Goal: Task Accomplishment & Management: Manage account settings

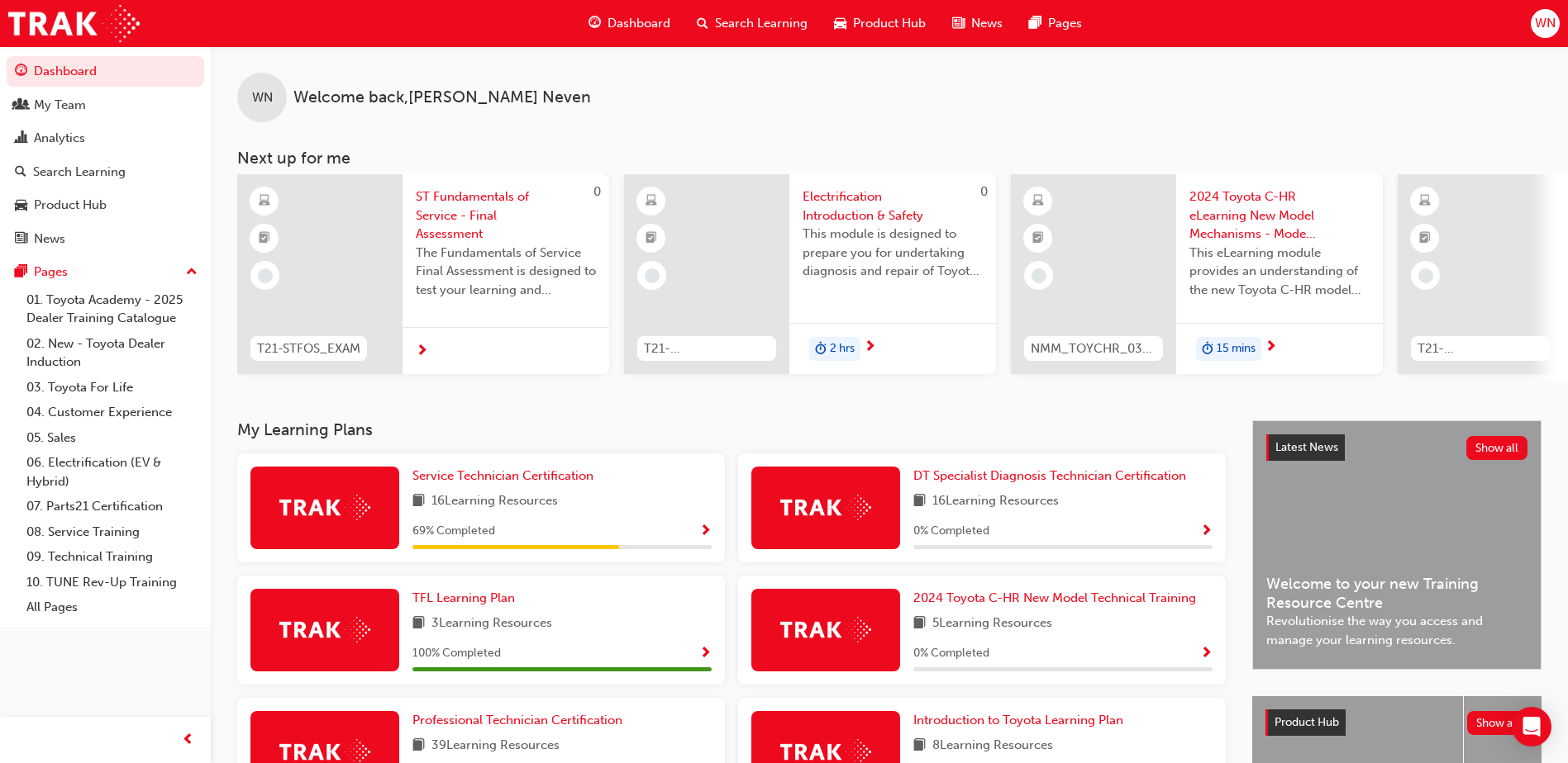
click at [1547, 25] on span "WN" at bounding box center [1544, 23] width 21 height 19
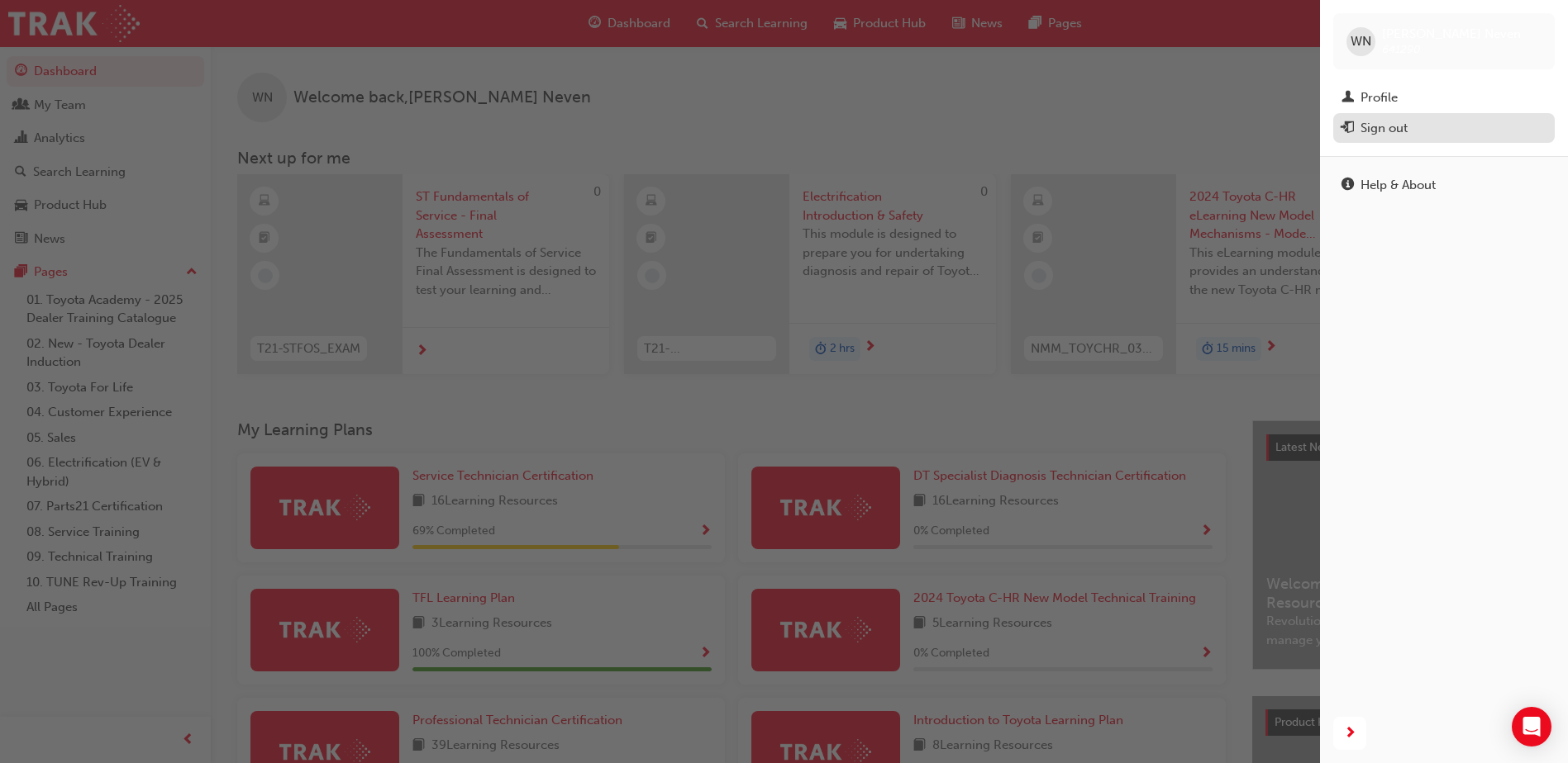
click at [1396, 123] on div "Sign out" at bounding box center [1384, 127] width 47 height 19
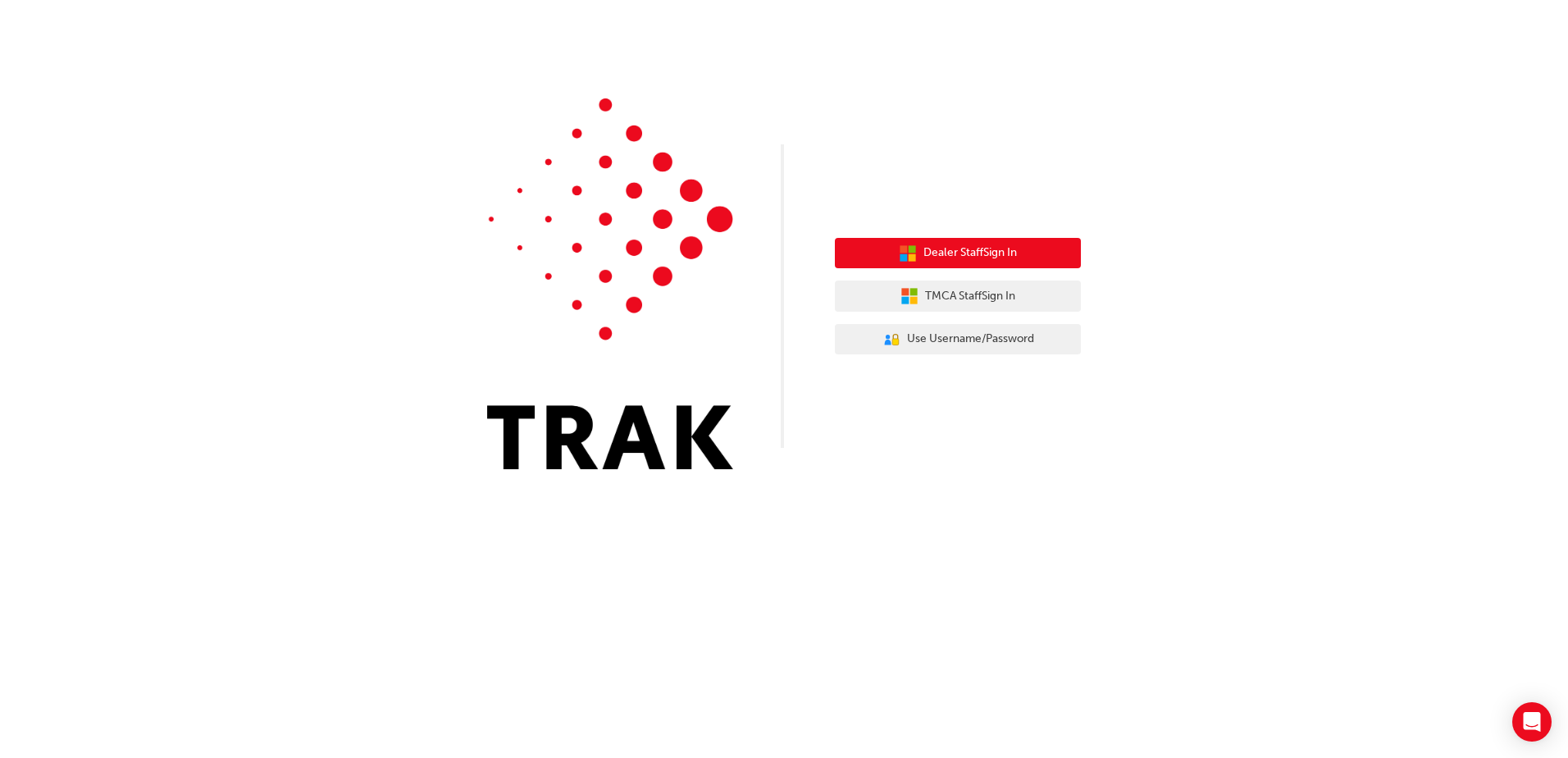
click at [983, 260] on span "Dealer Staff Sign In" at bounding box center [970, 252] width 93 height 18
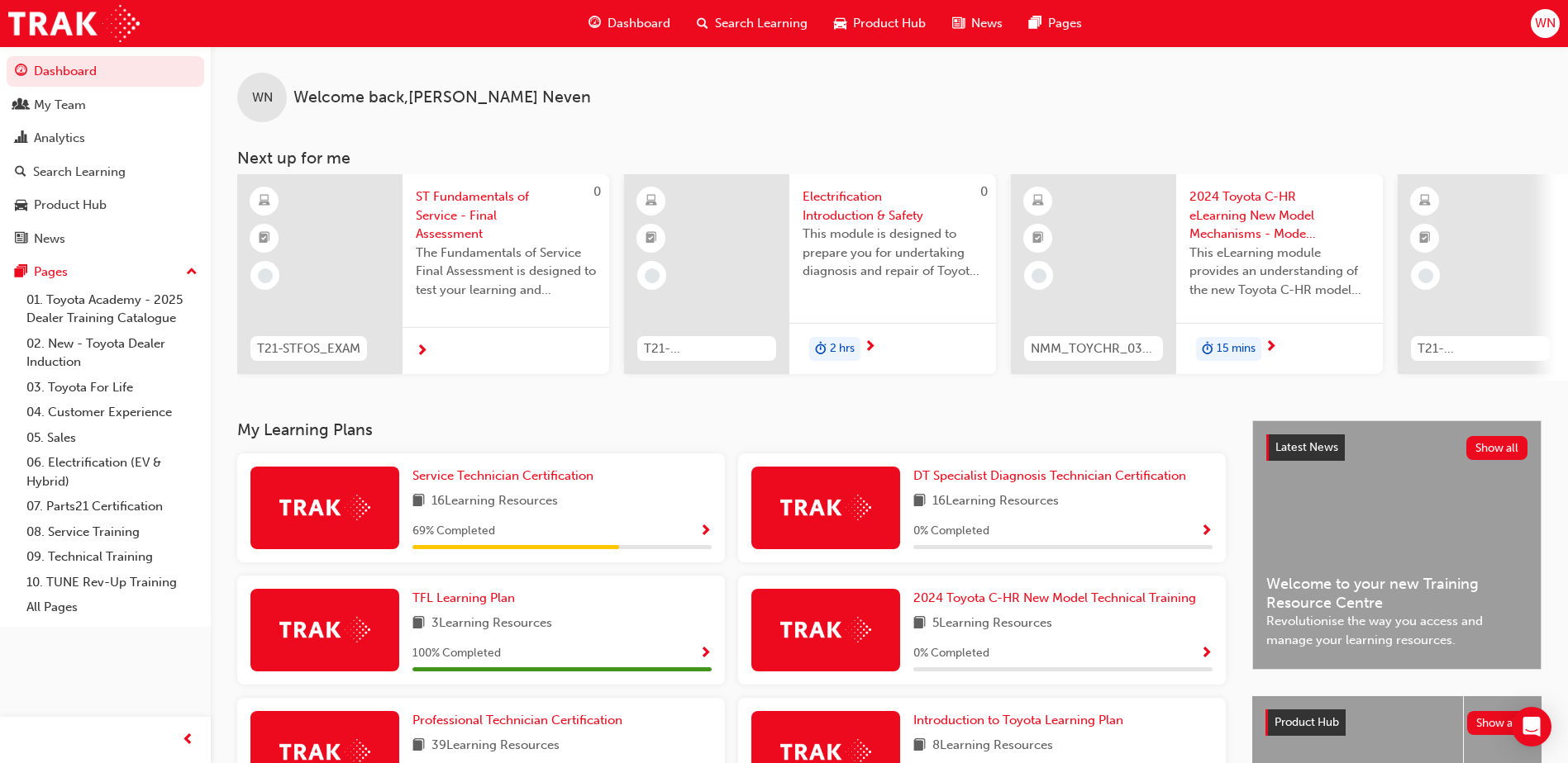
click at [1551, 33] on div "WN" at bounding box center [1545, 24] width 29 height 29
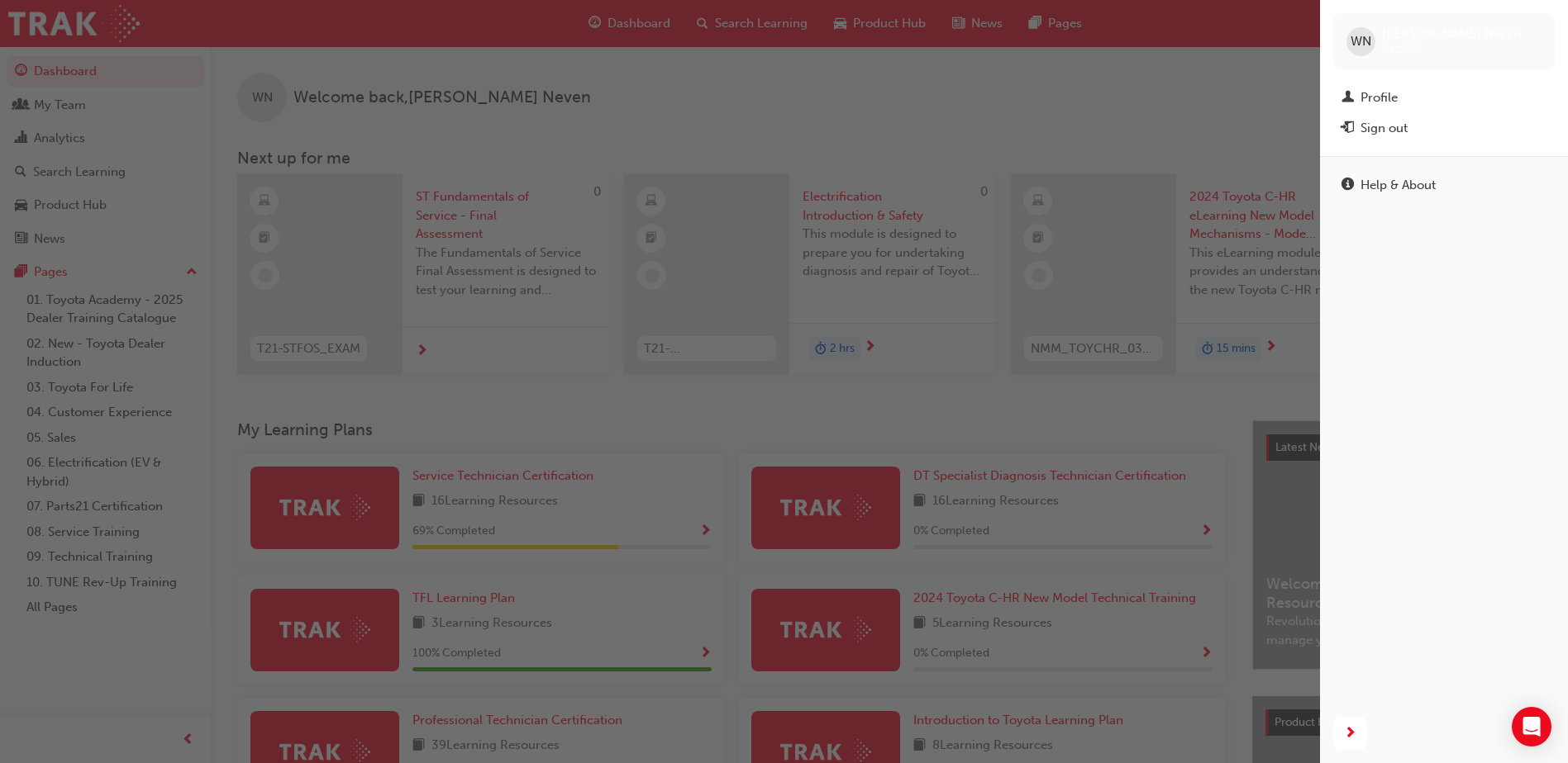
click at [1386, 36] on span "Wayne Neven" at bounding box center [1451, 33] width 139 height 15
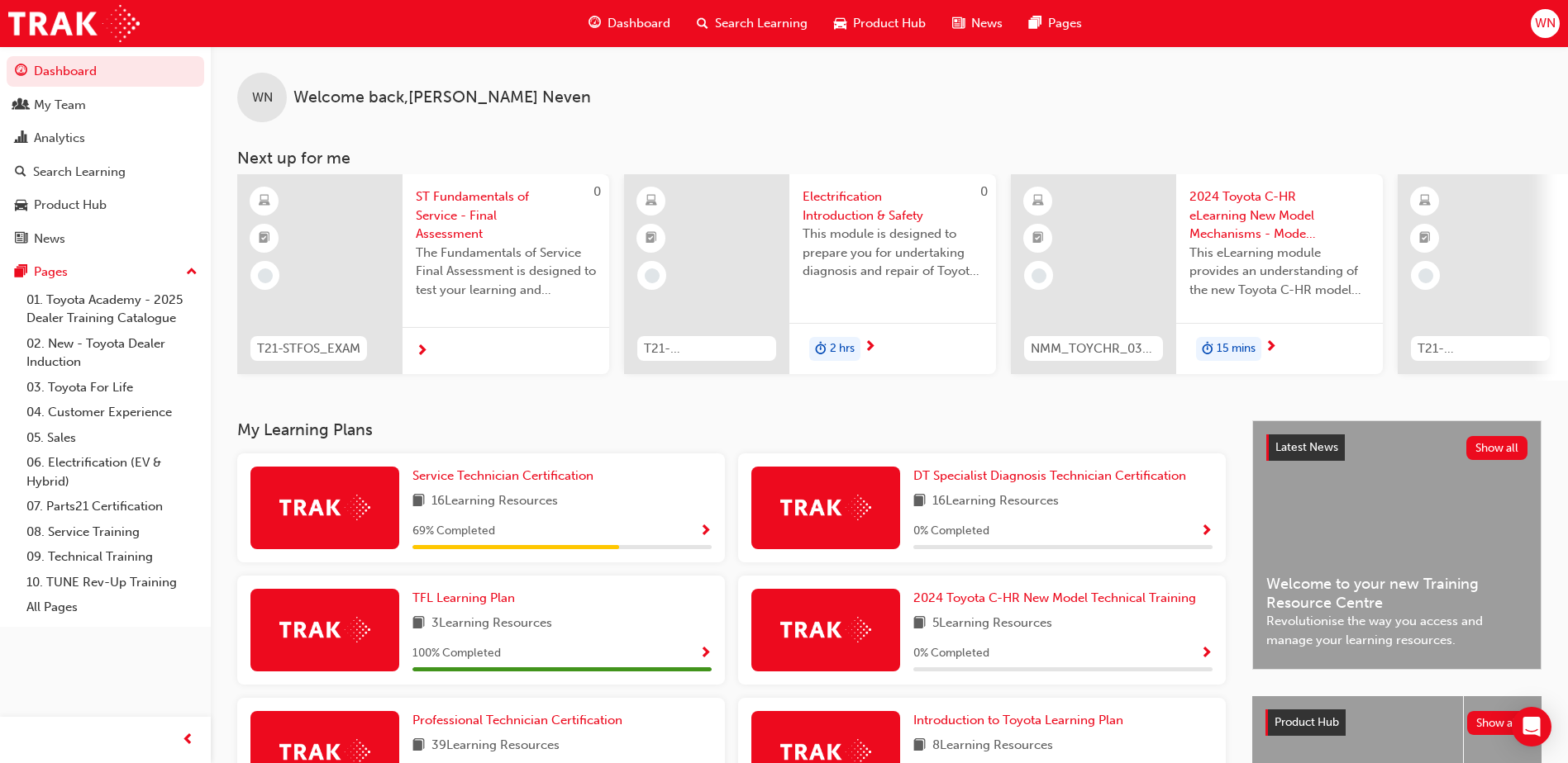
click at [1537, 32] on span "WN" at bounding box center [1544, 23] width 21 height 19
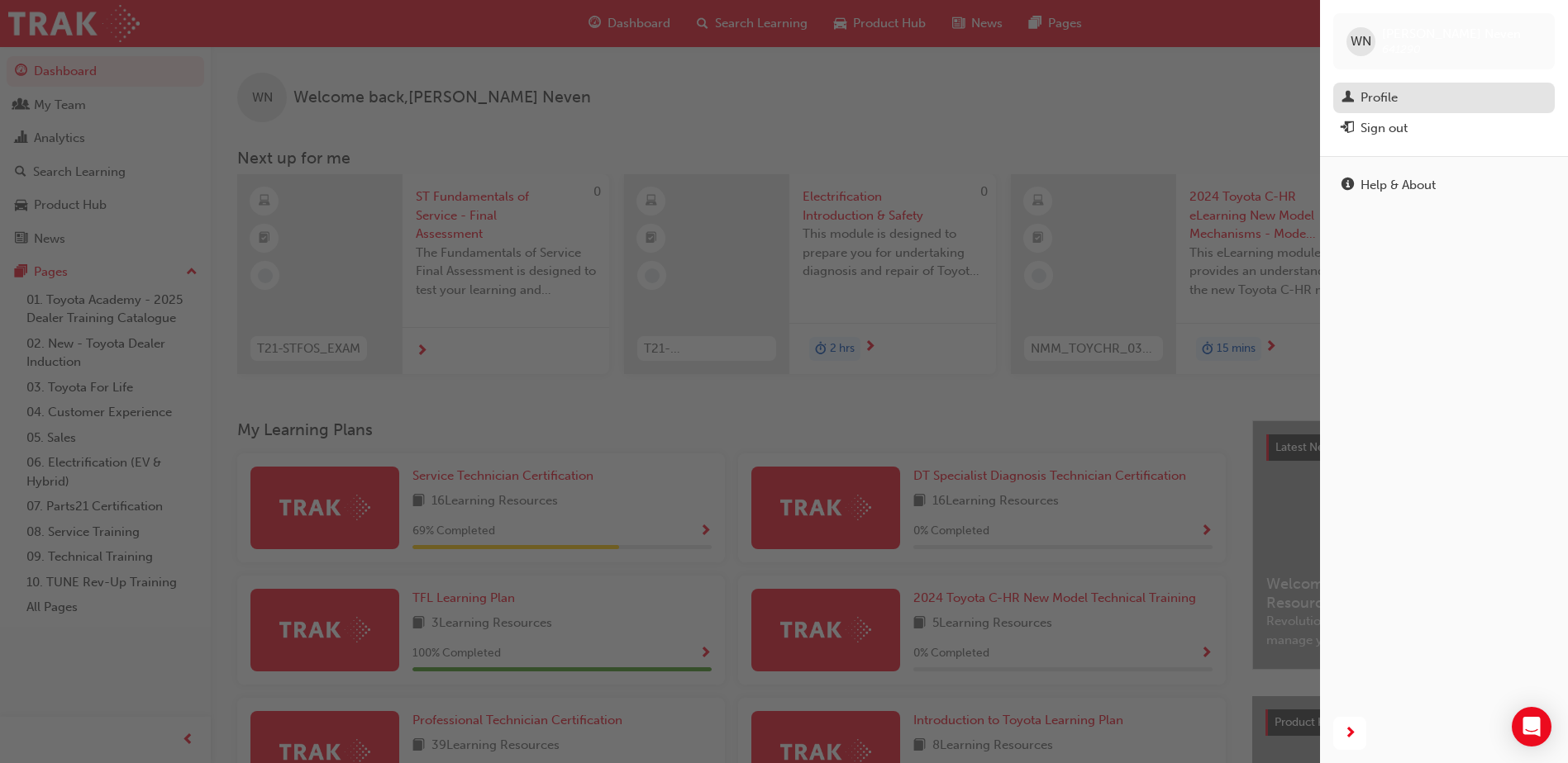
click at [1353, 97] on div "Profile" at bounding box center [1444, 97] width 205 height 21
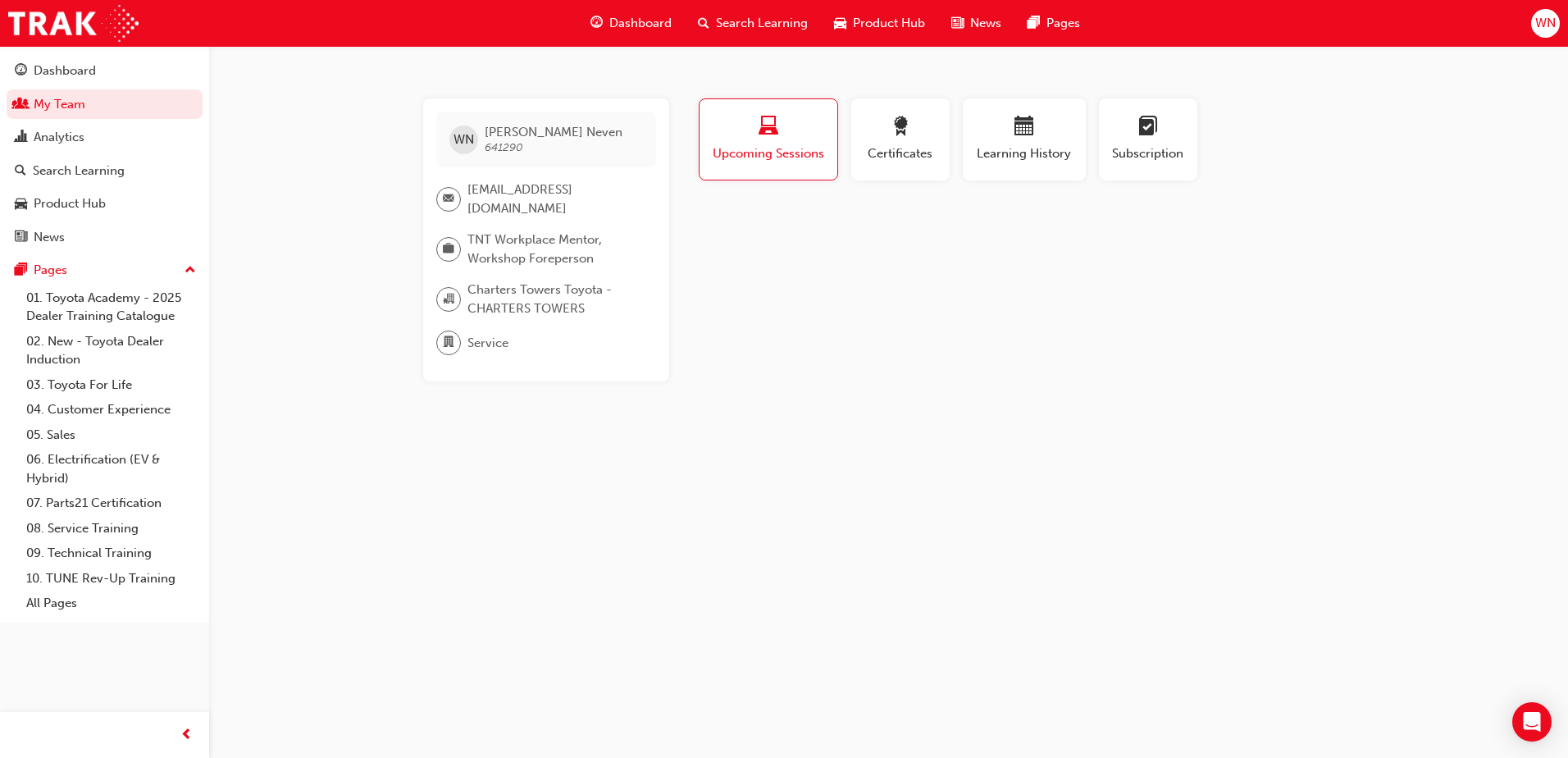
click at [1536, 26] on span "WN" at bounding box center [1546, 22] width 20 height 18
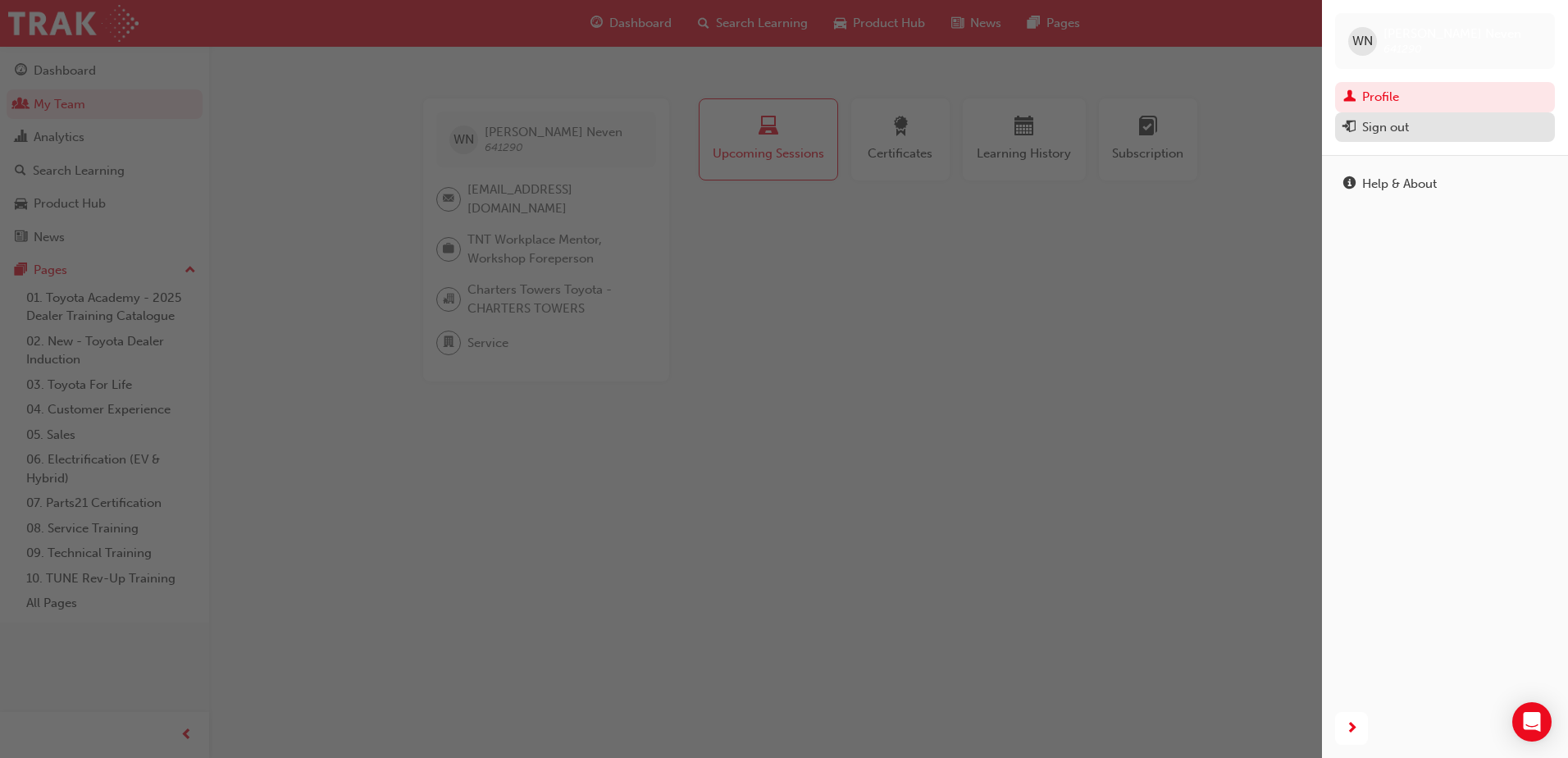
click at [1388, 133] on div "Sign out" at bounding box center [1386, 126] width 47 height 18
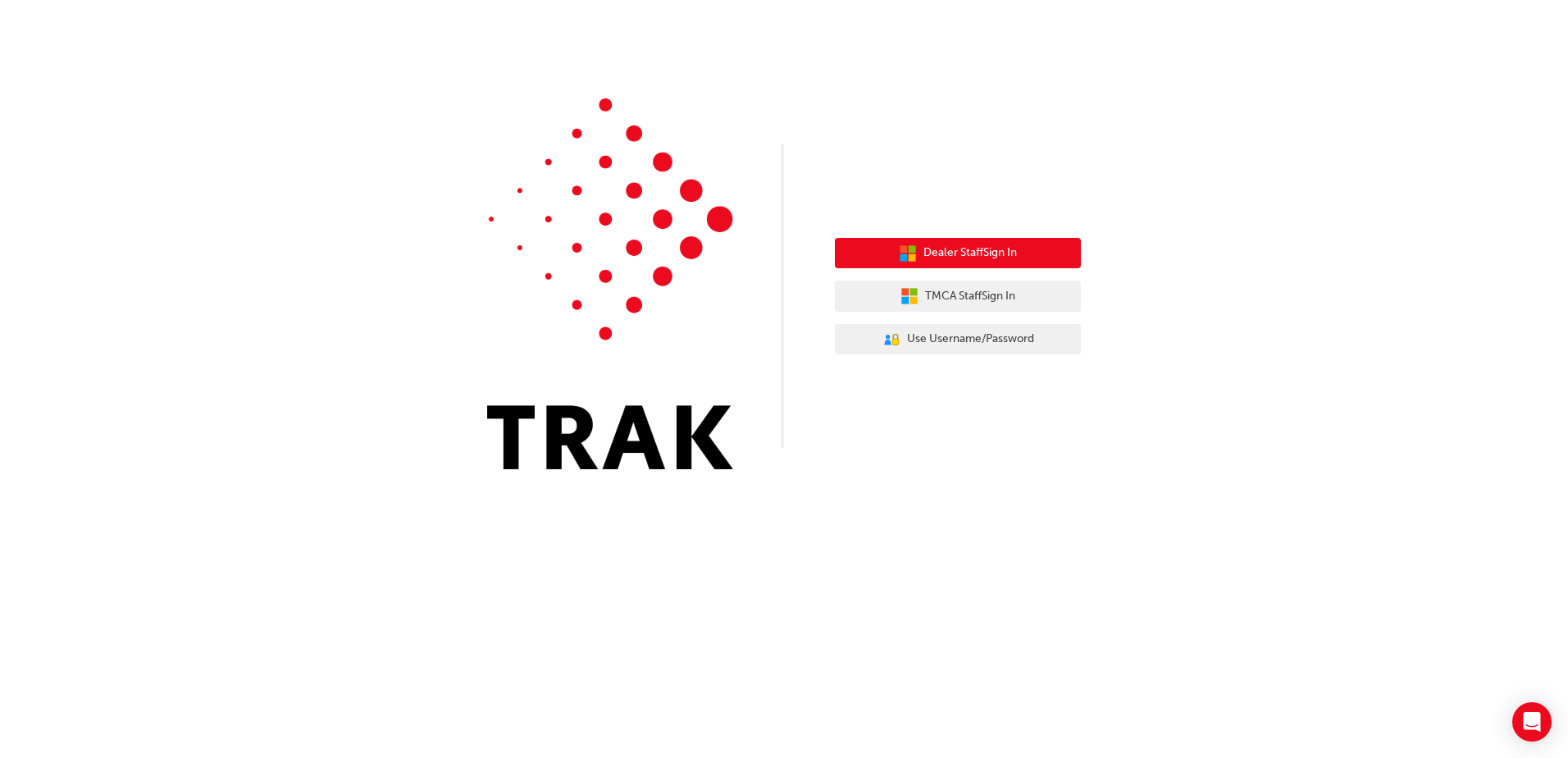
click at [984, 243] on button "Dealer Staff Sign In" at bounding box center [957, 254] width 246 height 31
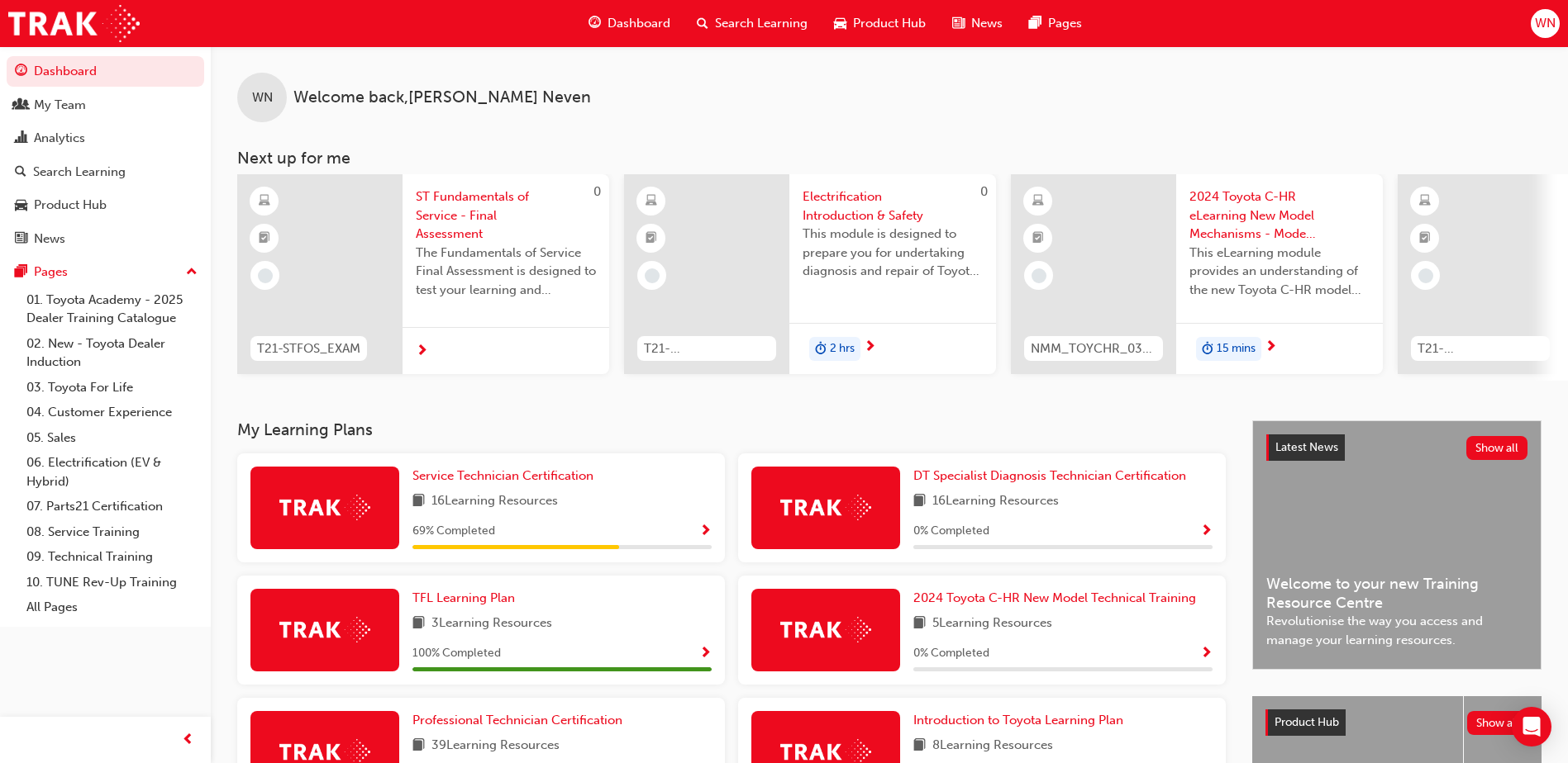
click at [1552, 20] on span "WN" at bounding box center [1544, 23] width 21 height 19
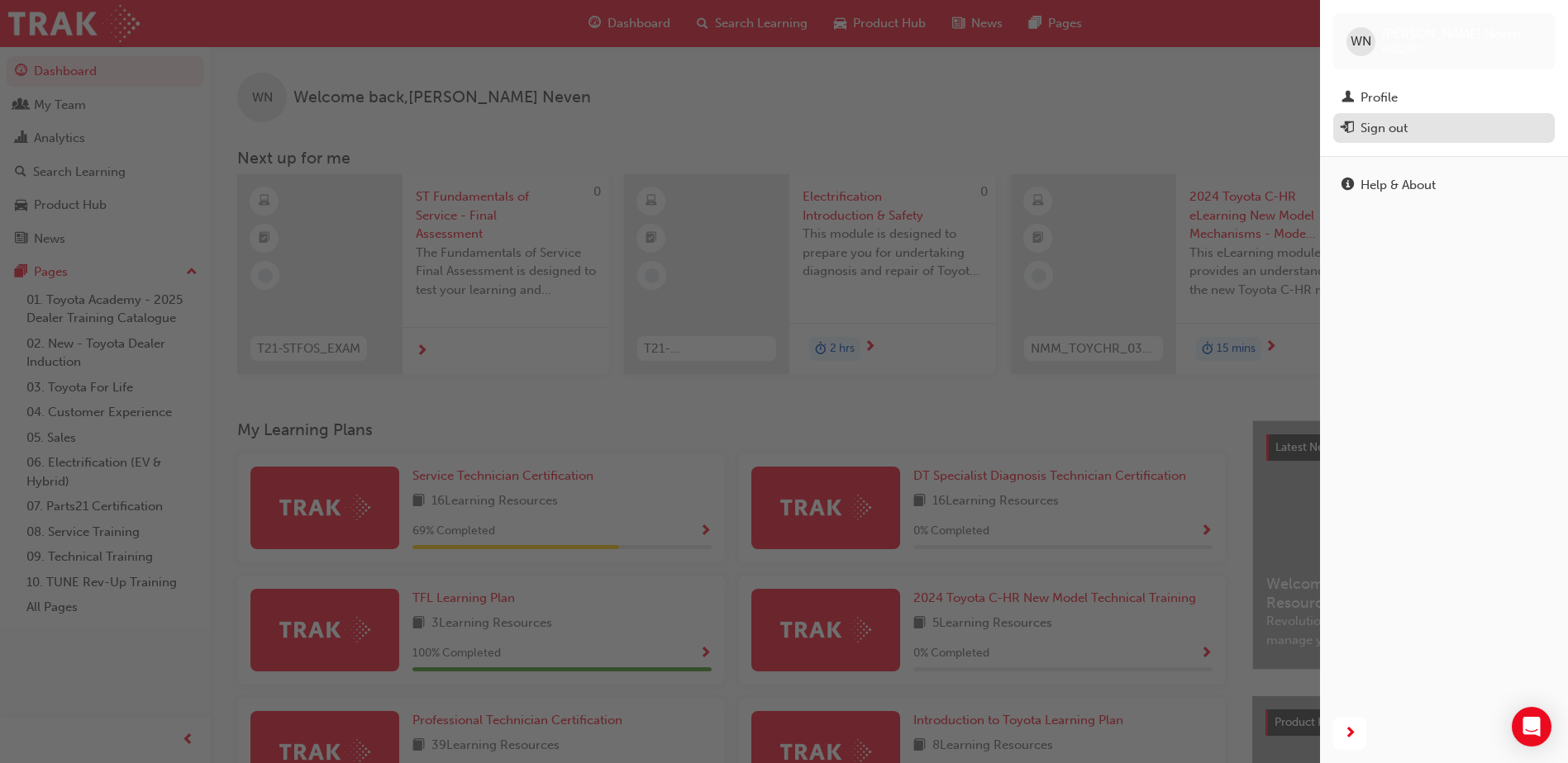
click at [1409, 123] on div "Sign out" at bounding box center [1444, 128] width 205 height 21
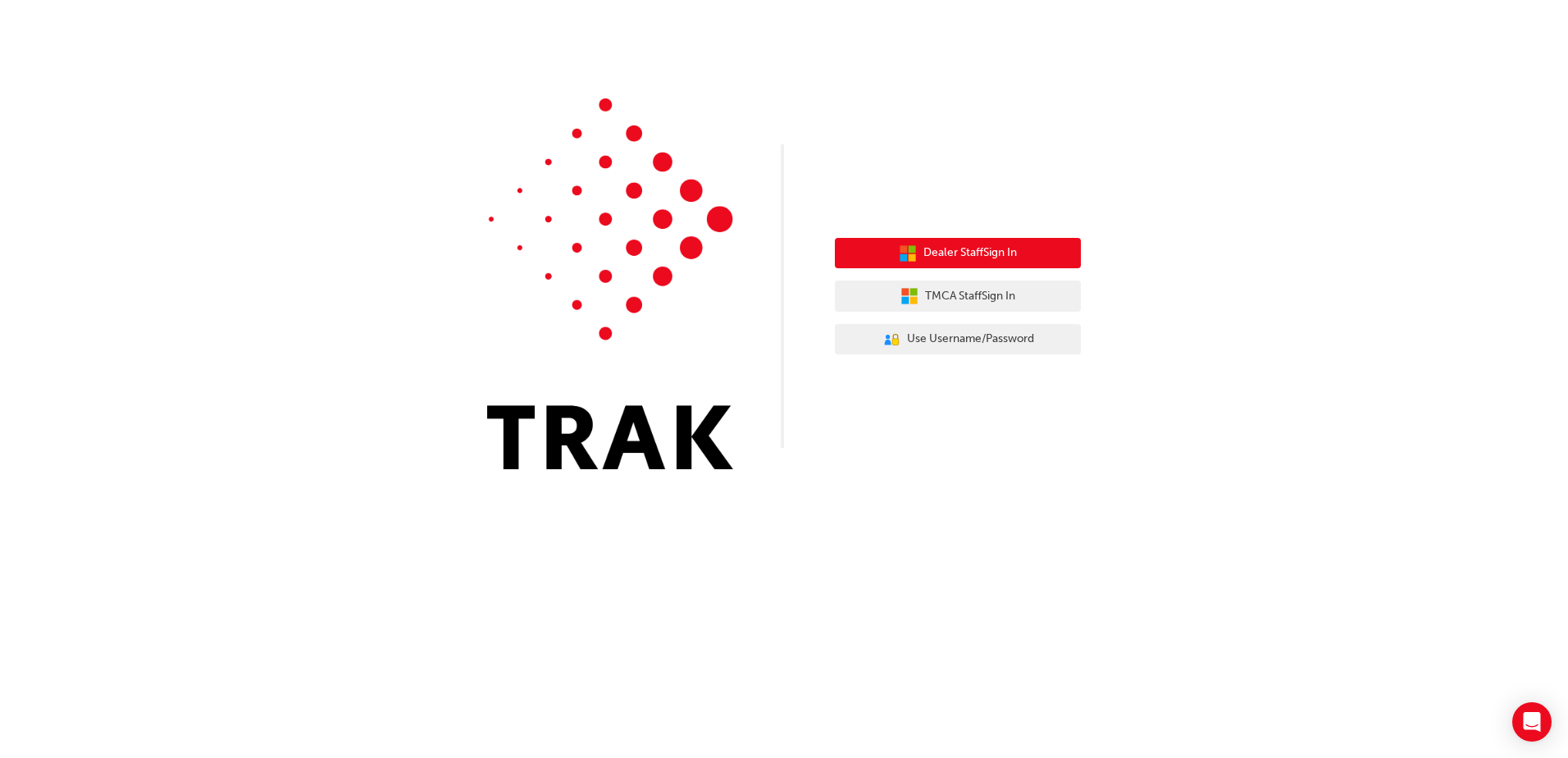
click at [969, 247] on span "Dealer Staff Sign In" at bounding box center [970, 252] width 93 height 18
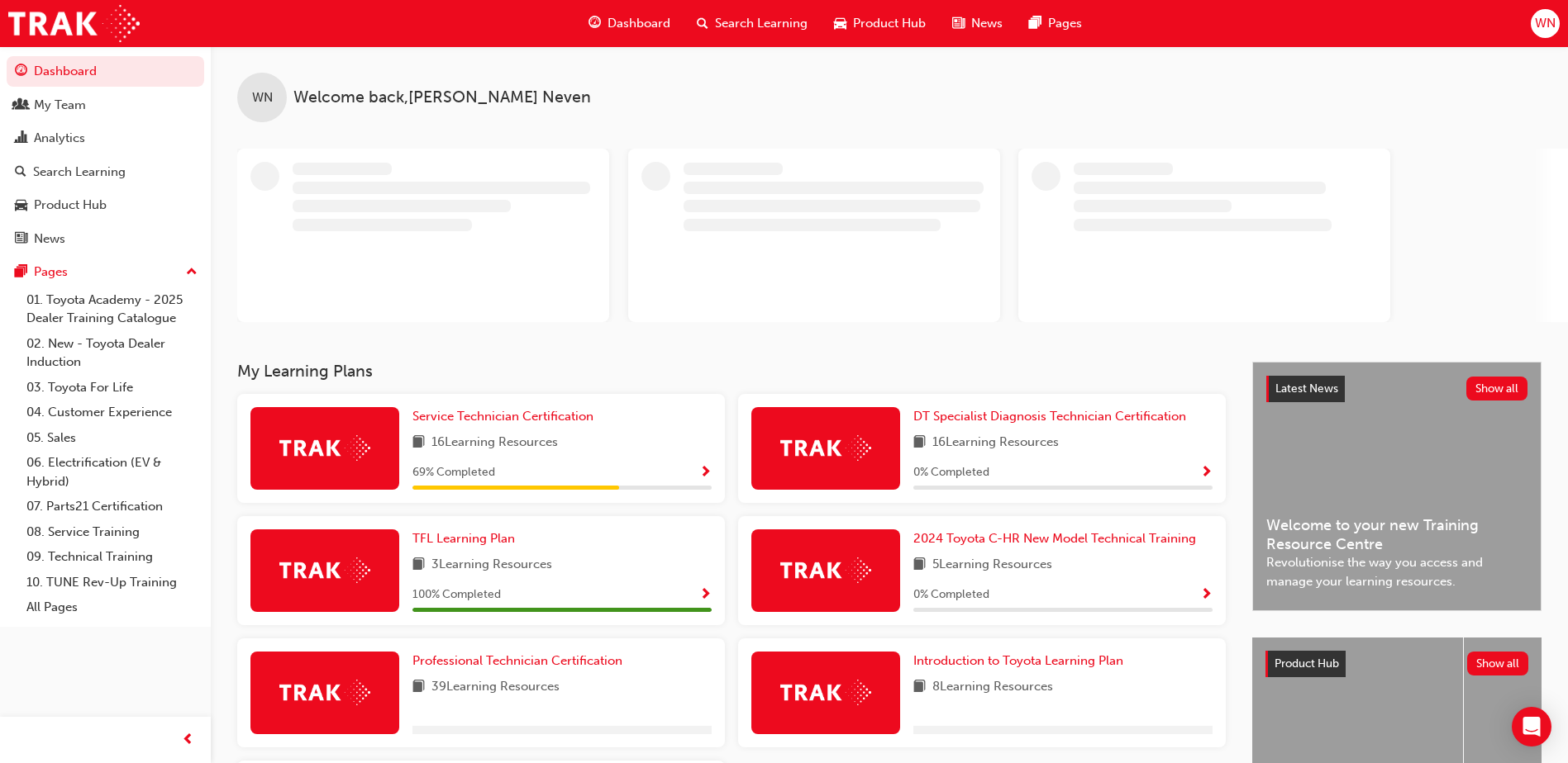
click at [1535, 30] on span "WN" at bounding box center [1544, 23] width 21 height 19
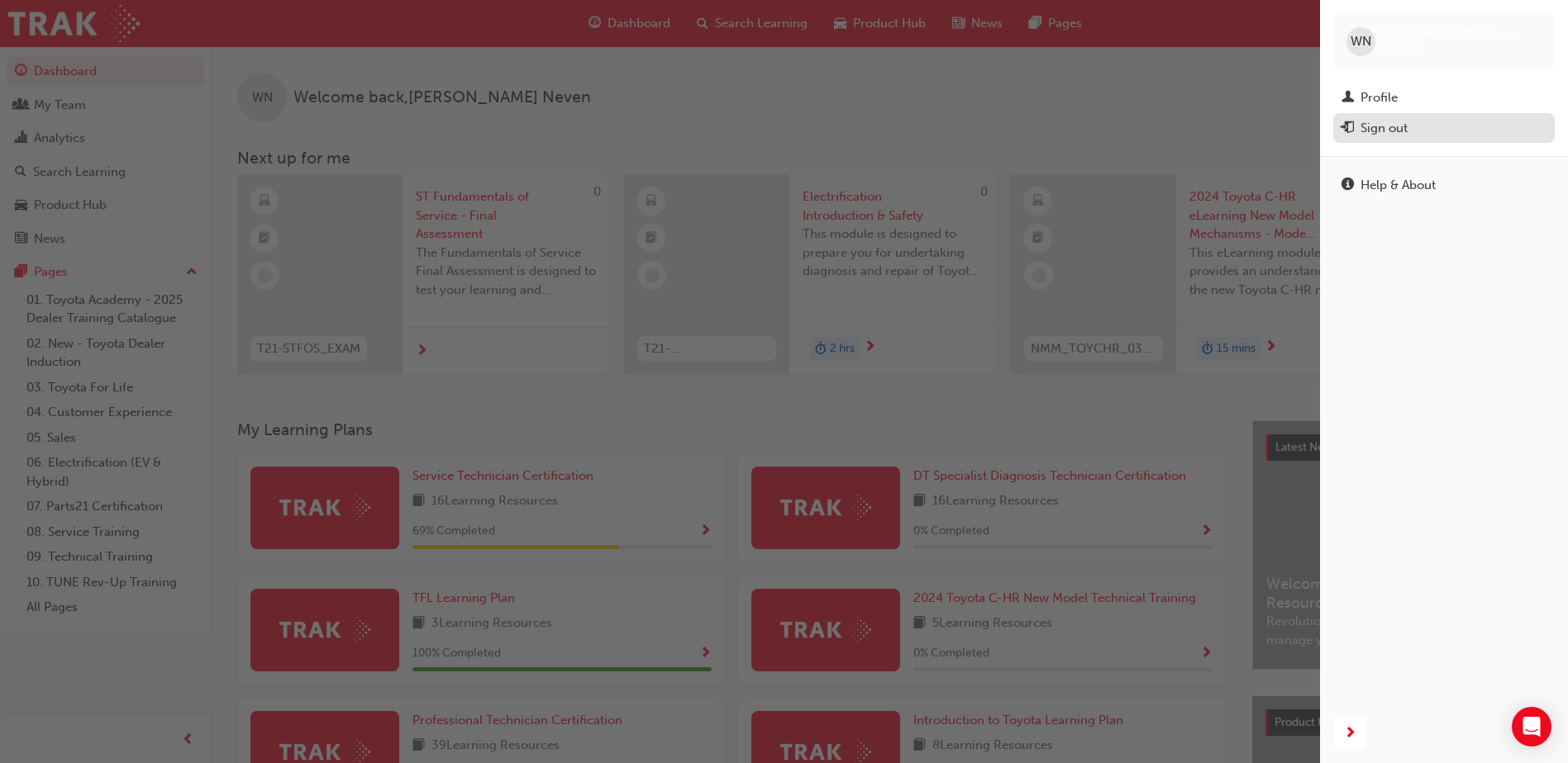
click at [1409, 124] on div "Sign out" at bounding box center [1444, 128] width 205 height 21
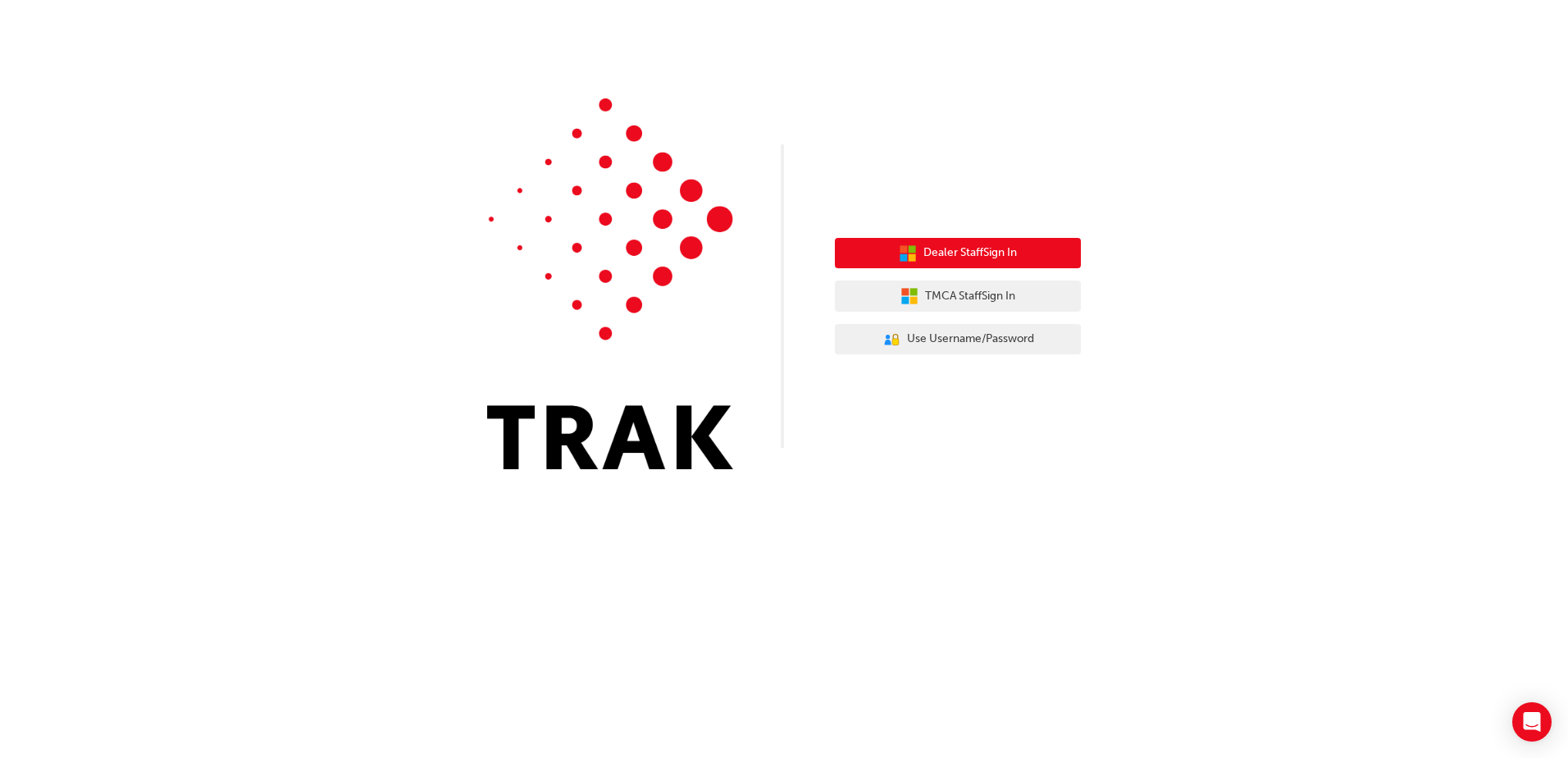
click at [1009, 260] on span "Dealer Staff Sign In" at bounding box center [970, 252] width 93 height 18
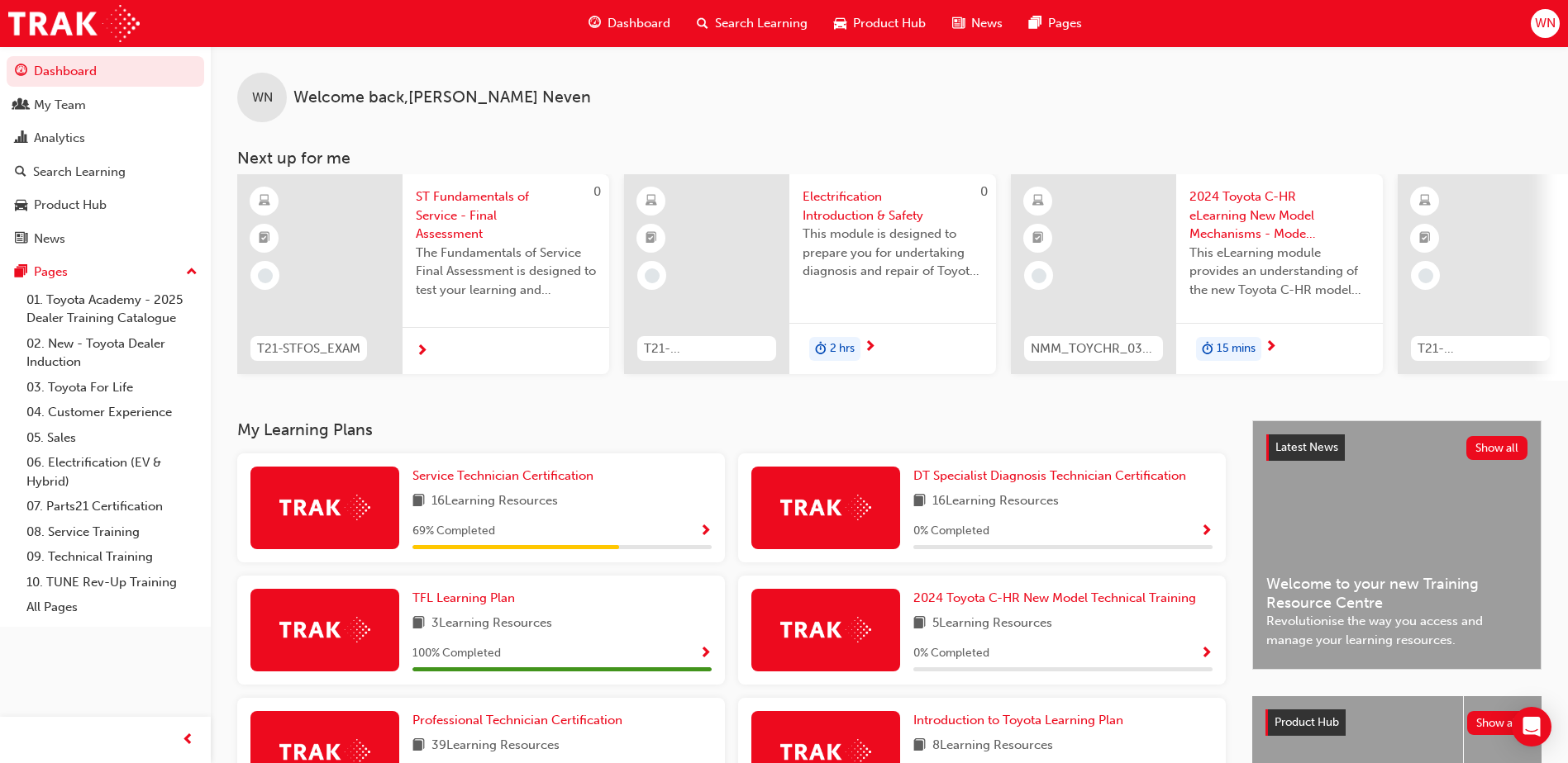
drag, startPoint x: 1446, startPoint y: 19, endPoint x: 1263, endPoint y: 92, distance: 197.0
click at [1240, 112] on div "WN Welcome back , Wayne Neven" at bounding box center [889, 84] width 1357 height 76
click at [1544, 10] on div "WN" at bounding box center [1545, 24] width 29 height 29
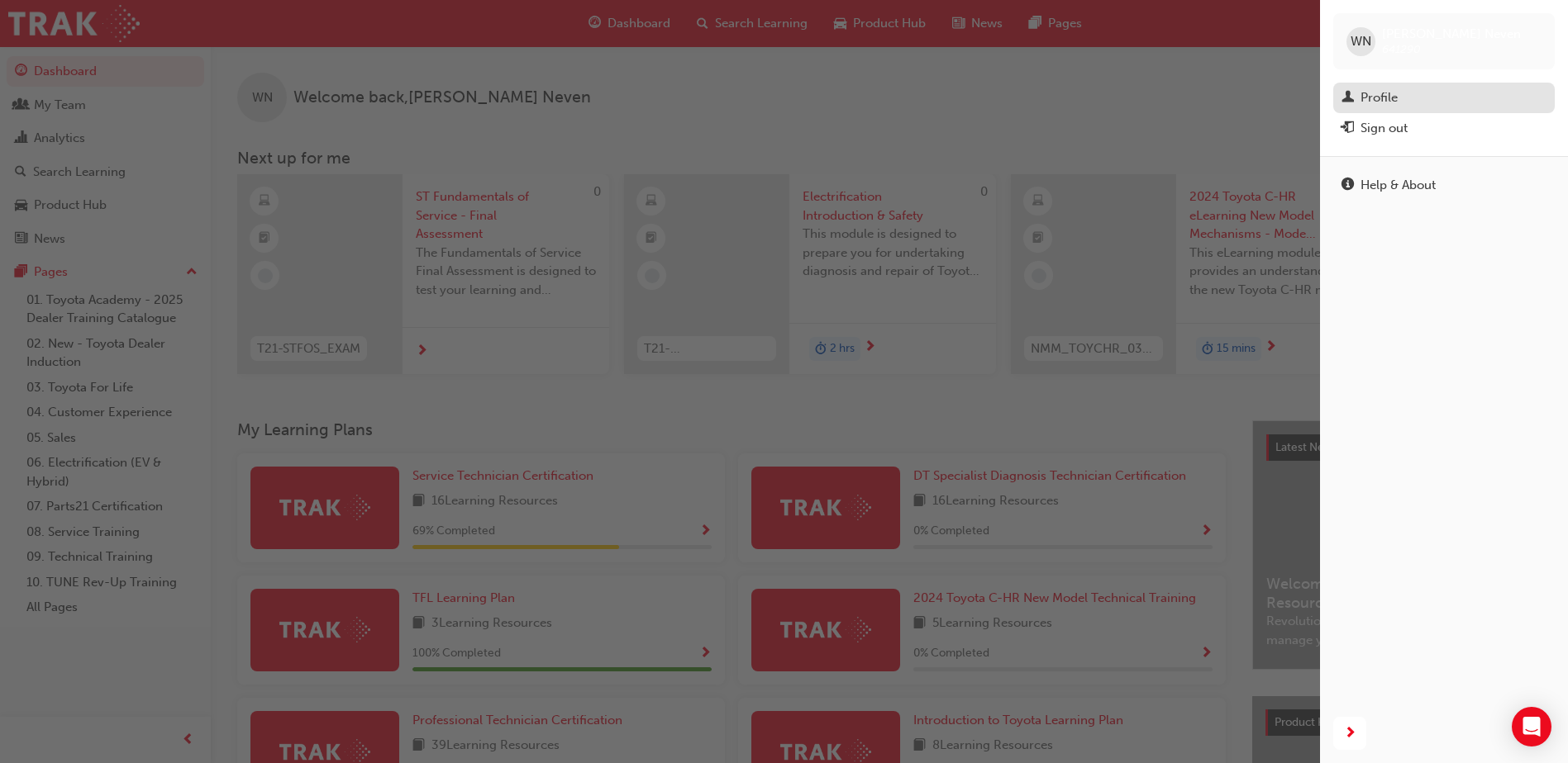
click at [1530, 104] on div "Profile" at bounding box center [1444, 97] width 205 height 21
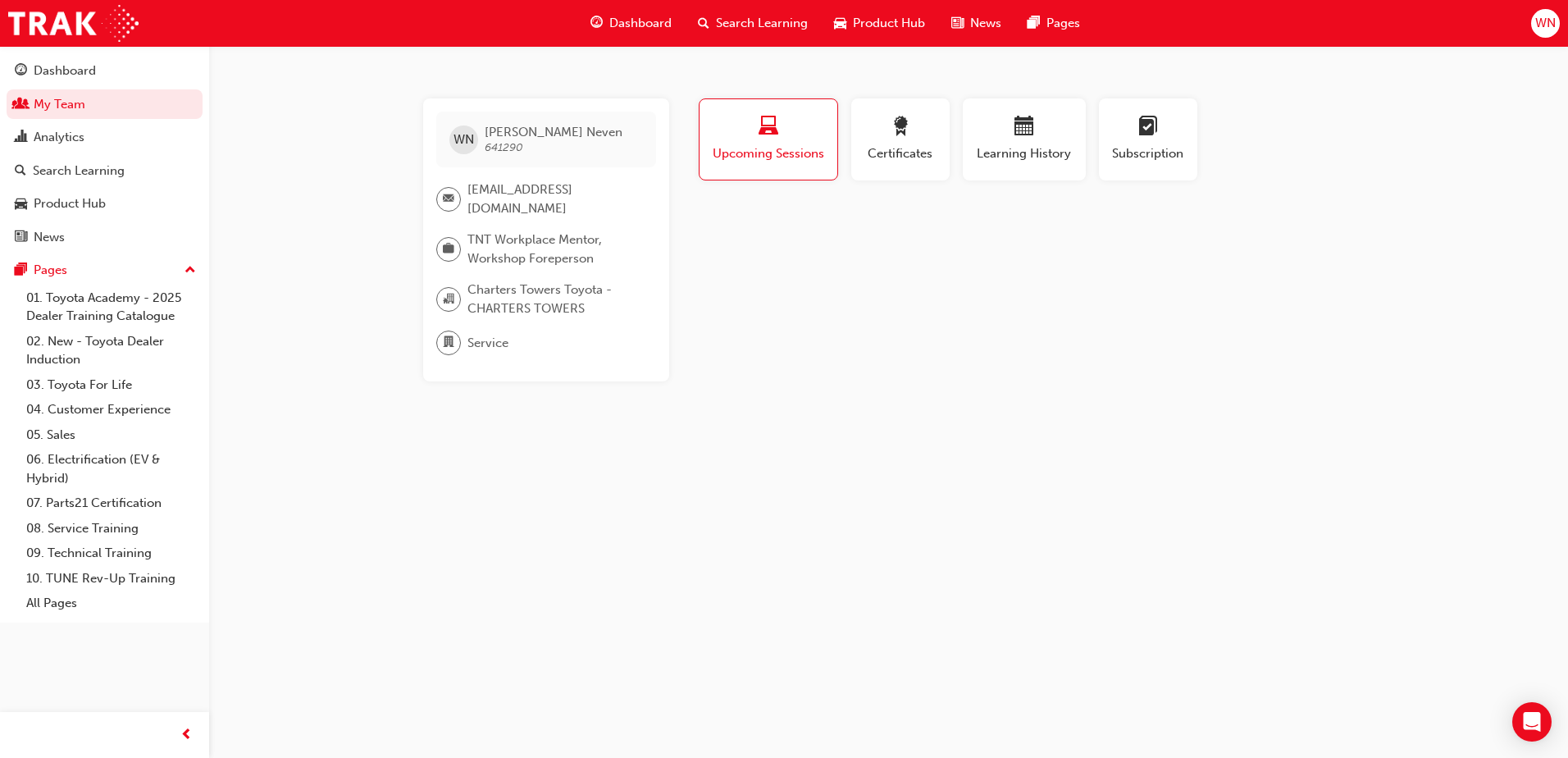
click at [1548, 13] on div "WN" at bounding box center [1546, 23] width 29 height 29
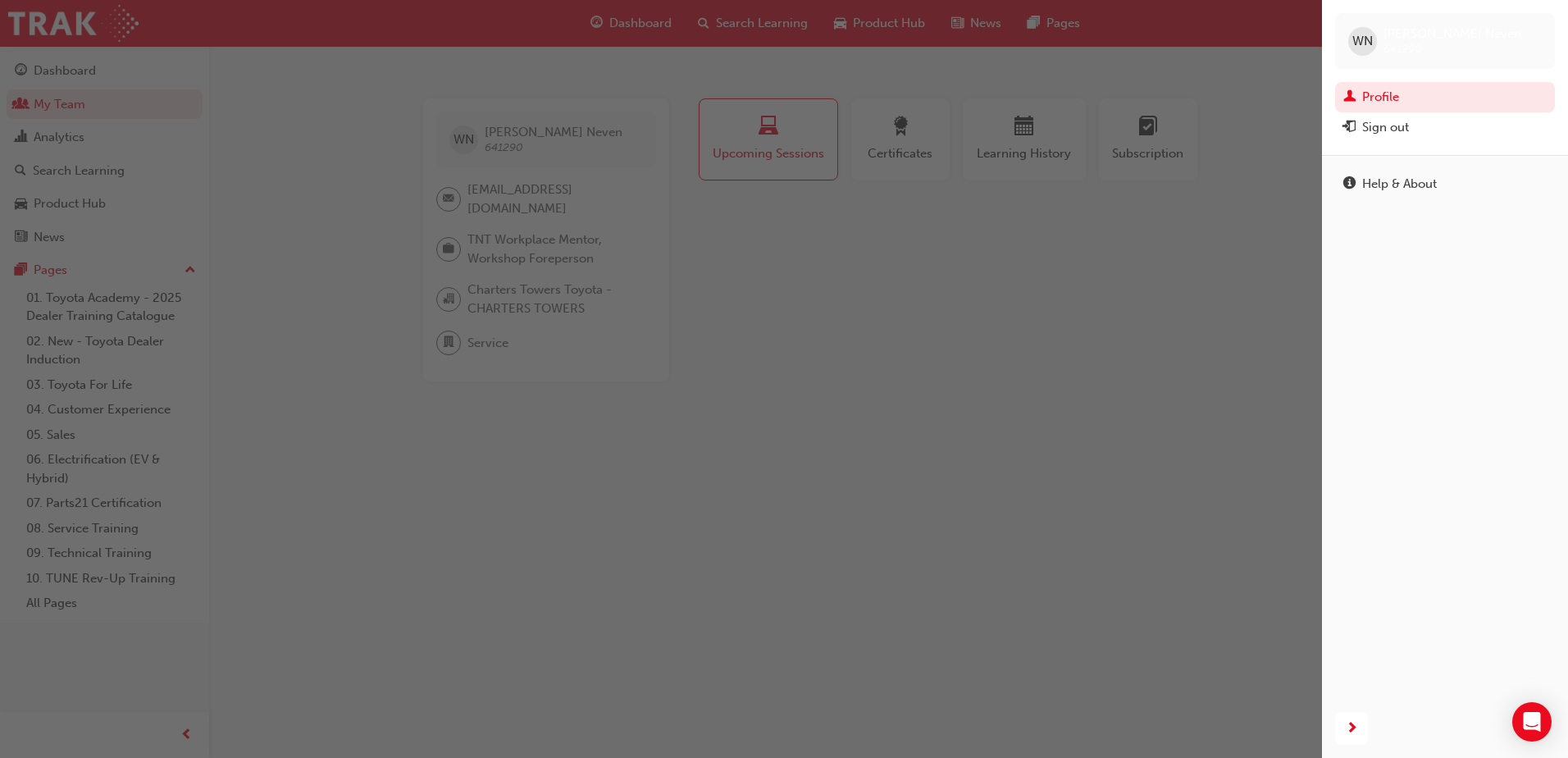
click at [1368, 52] on div "WN" at bounding box center [1363, 42] width 29 height 29
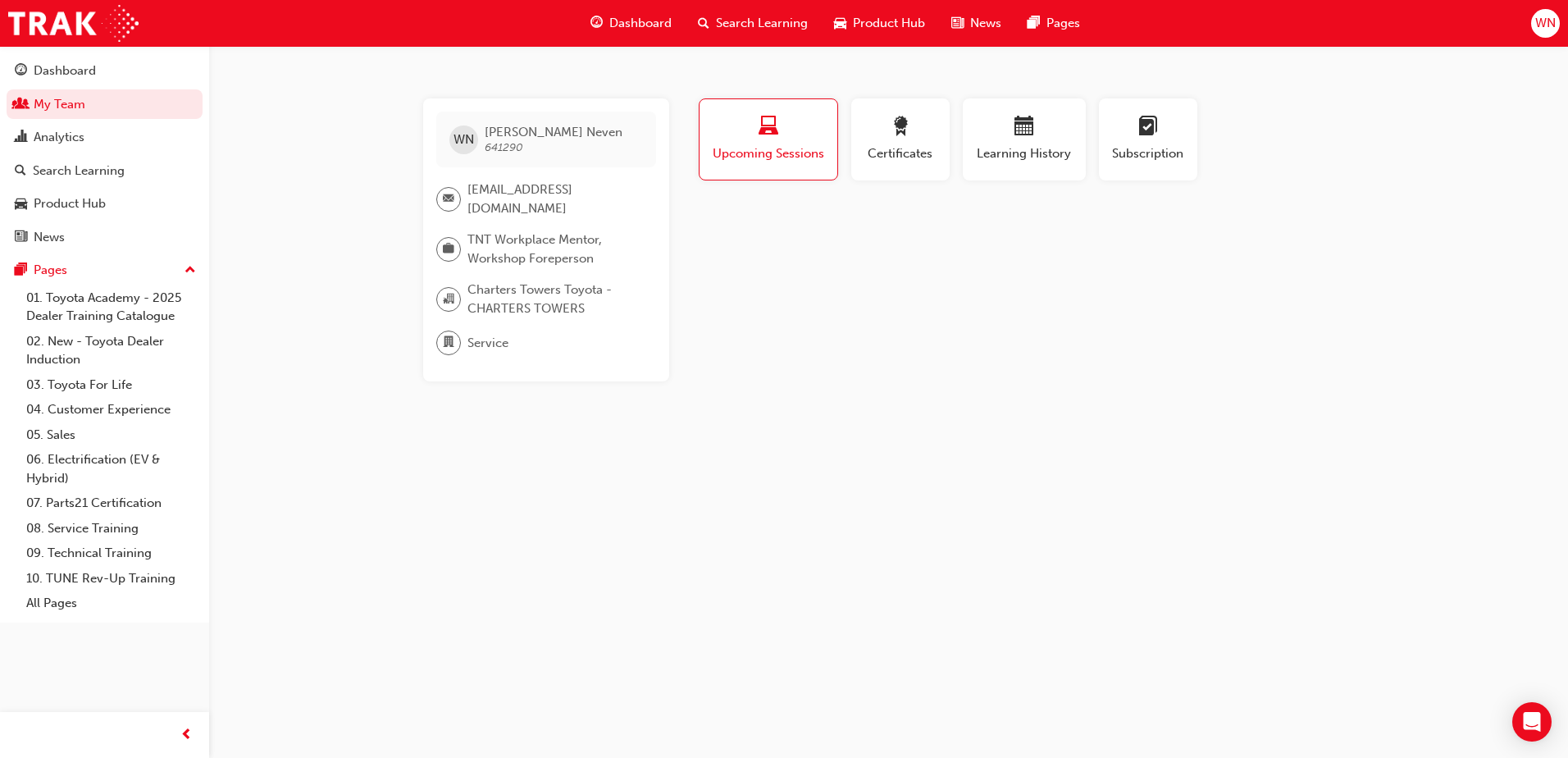
drag, startPoint x: 1550, startPoint y: 38, endPoint x: 1541, endPoint y: 37, distance: 9.1
click at [1541, 37] on div "Dashboard Search Learning Product Hub News Pages WN" at bounding box center [784, 23] width 1568 height 47
drag, startPoint x: 1541, startPoint y: 37, endPoint x: 1482, endPoint y: 152, distance: 129.3
click at [1482, 152] on div "WN Wayne Neven 641290 wneven@charterstowerstoyota.com.au TNT Workplace Mentor, …" at bounding box center [784, 379] width 1568 height 758
click at [1536, 18] on span "WN" at bounding box center [1546, 22] width 20 height 18
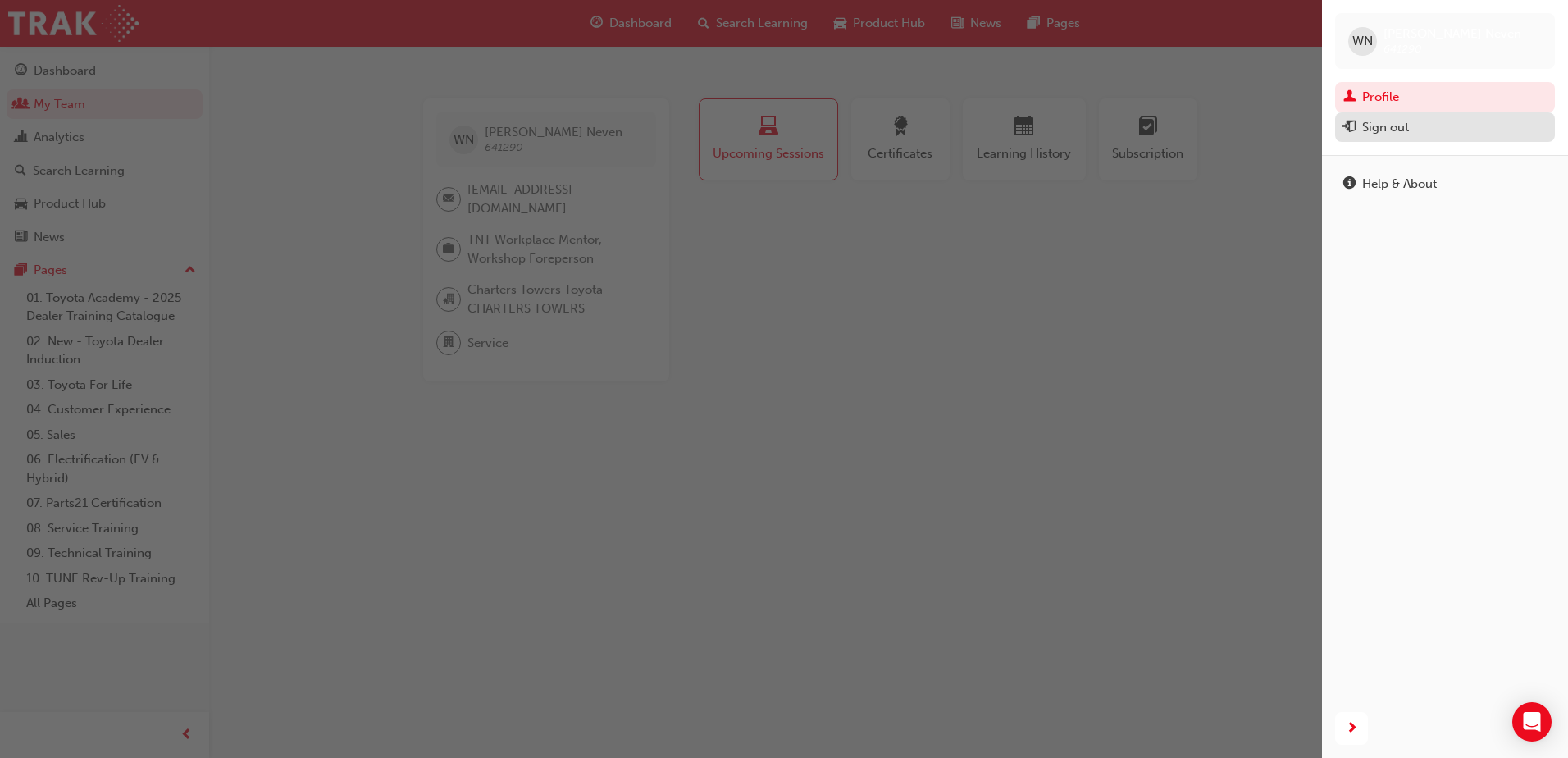
click at [1462, 137] on div "Sign out" at bounding box center [1444, 127] width 203 height 20
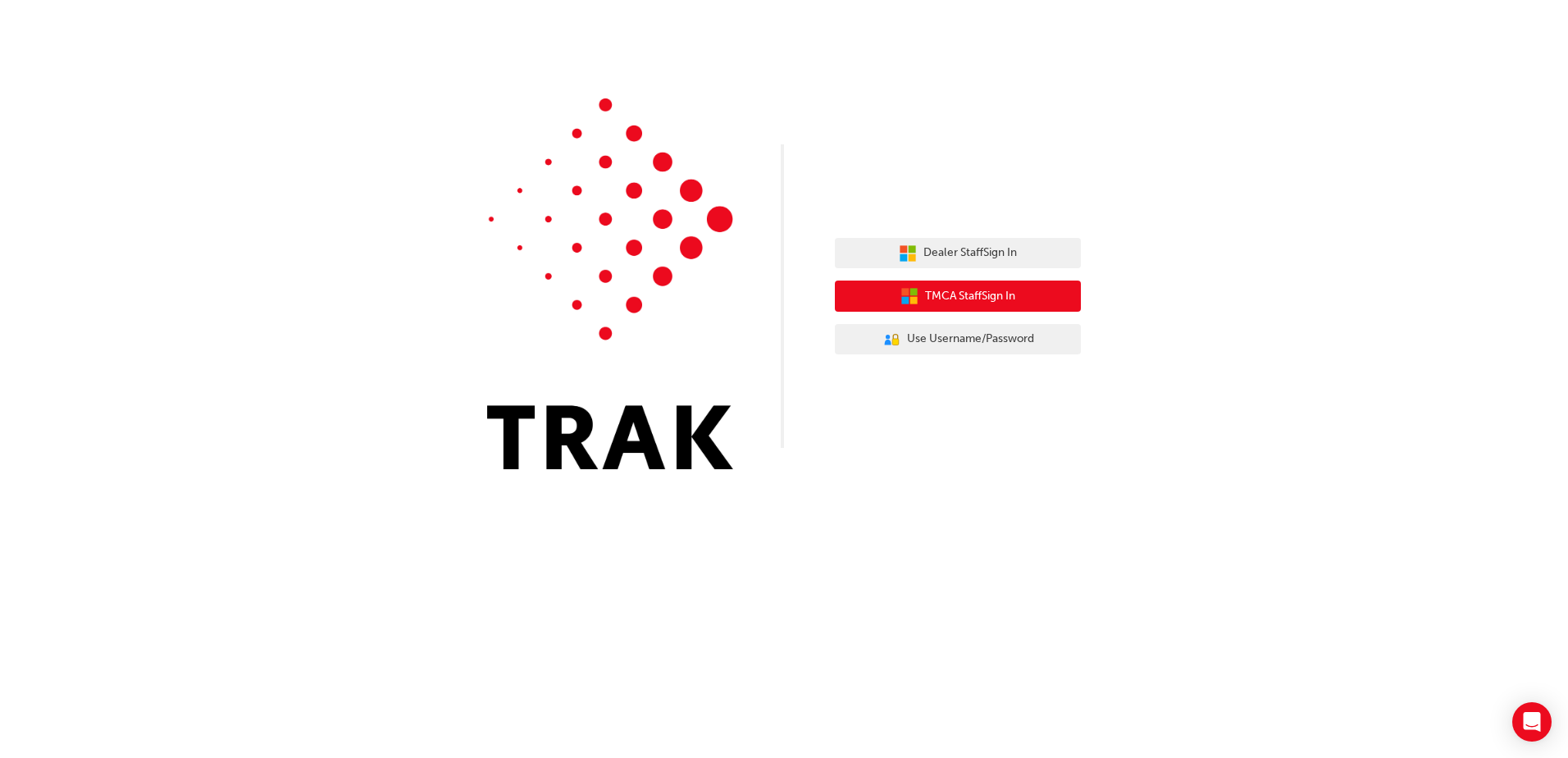
click at [1008, 305] on span "TMCA Staff Sign In" at bounding box center [970, 296] width 90 height 18
